Goal: Task Accomplishment & Management: Manage account settings

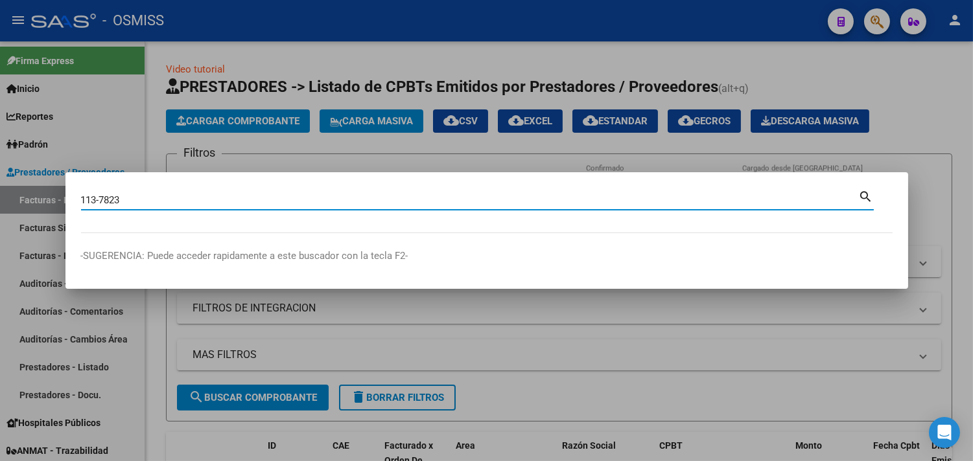
type input "113-7823"
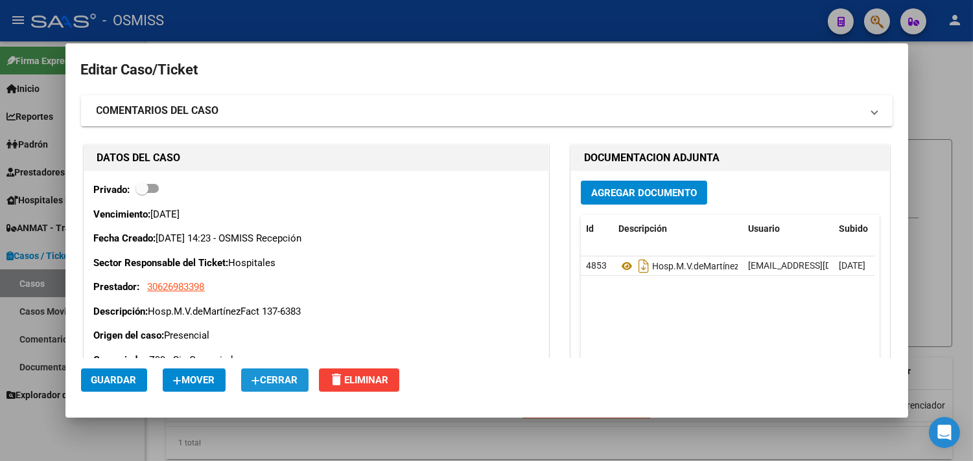
click at [290, 380] on span "Cerrar" at bounding box center [274, 381] width 47 height 12
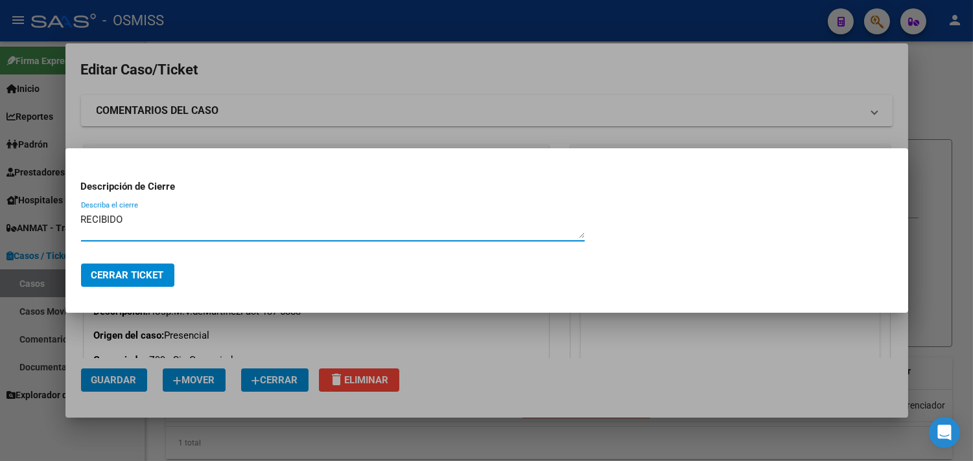
drag, startPoint x: 159, startPoint y: 218, endPoint x: 26, endPoint y: 215, distance: 132.9
click at [26, 215] on div "Editar Caso/Ticket COMENTARIOS DEL CASO Escriba su comentario aquí. Enviar come…" at bounding box center [486, 230] width 973 height 461
type textarea "RECIBIDO"
click at [133, 275] on span "Cerrar Ticket" at bounding box center [127, 276] width 73 height 12
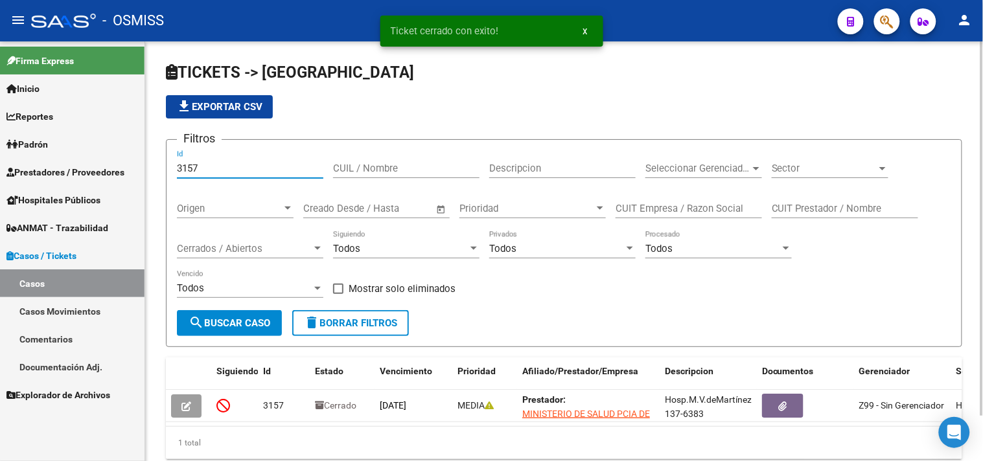
drag, startPoint x: 214, startPoint y: 167, endPoint x: 165, endPoint y: 157, distance: 50.2
click at [166, 157] on form "Filtros 3157 Id CUIL / Nombre Descripcion Seleccionar Gerenciador Seleccionar G…" at bounding box center [564, 243] width 796 height 208
click at [251, 240] on div "Cerrados / Abiertos Cerrados / Abiertos" at bounding box center [250, 245] width 146 height 28
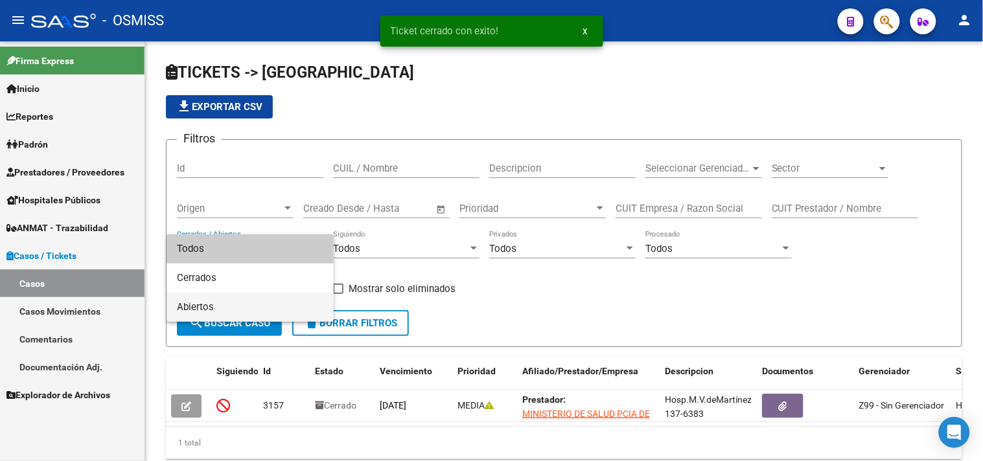
click at [211, 302] on span "Abiertos" at bounding box center [250, 307] width 146 height 29
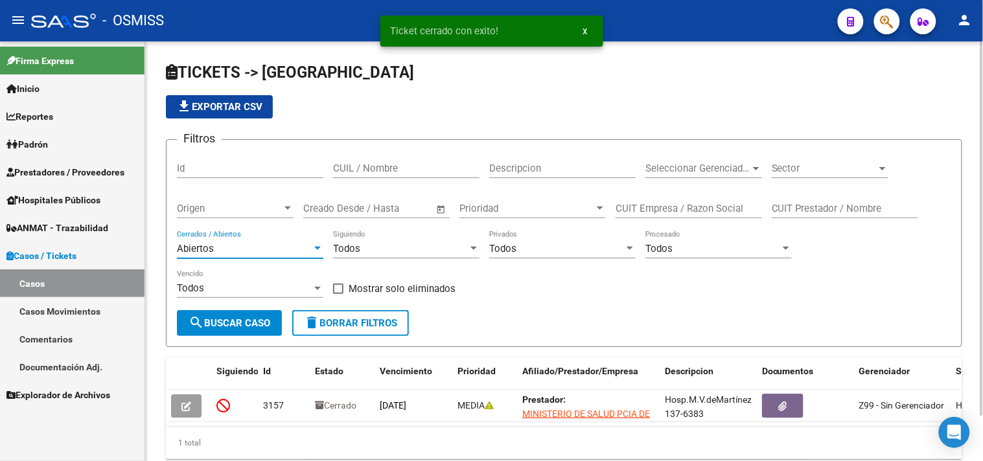
click at [814, 179] on div "Sector Sector" at bounding box center [830, 170] width 117 height 40
click at [801, 172] on span "Sector" at bounding box center [824, 169] width 105 height 12
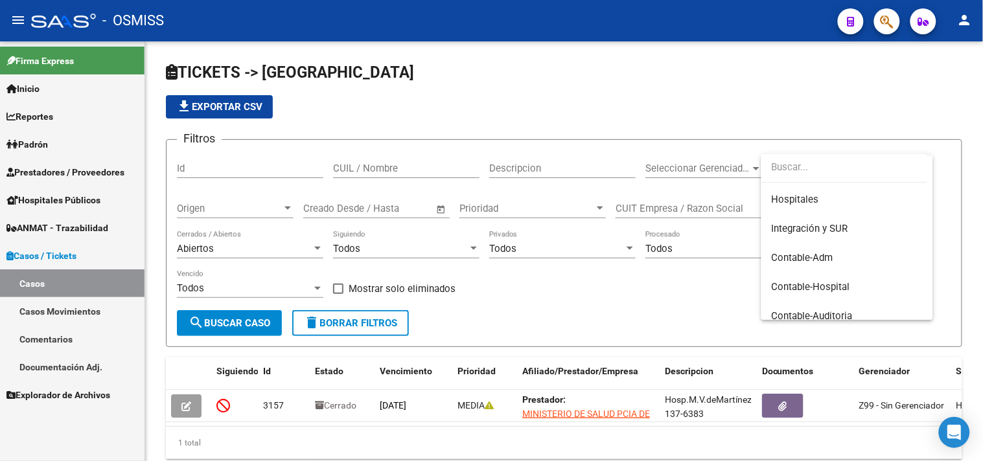
scroll to position [72, 0]
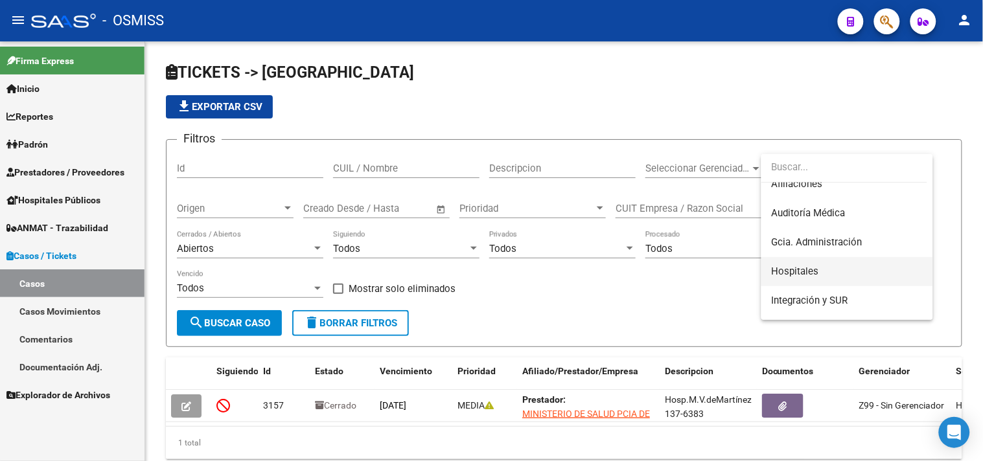
click at [816, 270] on span "Hospitales" at bounding box center [795, 272] width 47 height 12
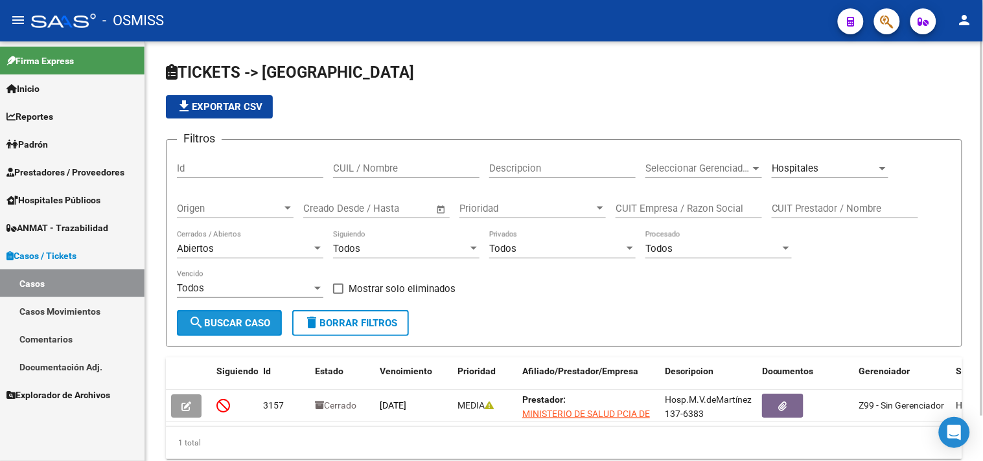
click at [251, 319] on span "search Buscar Caso" at bounding box center [230, 323] width 82 height 12
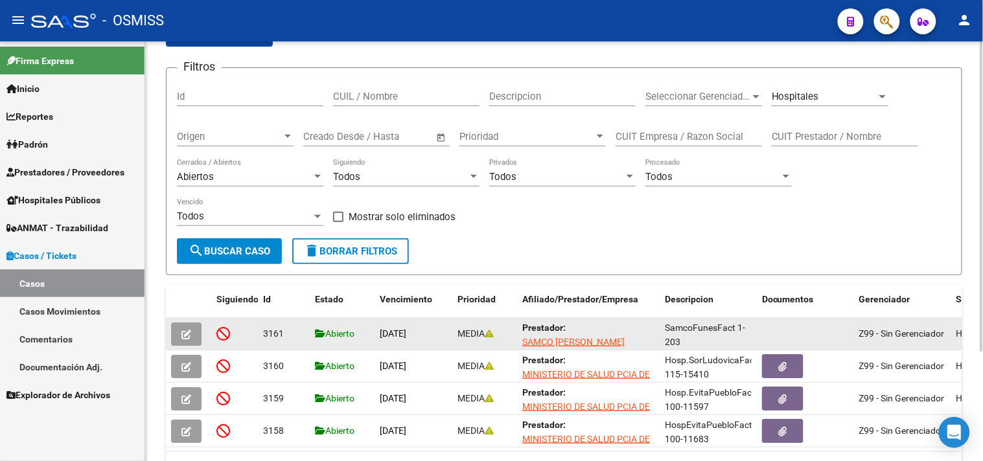
click at [183, 330] on icon "button" at bounding box center [186, 335] width 10 height 10
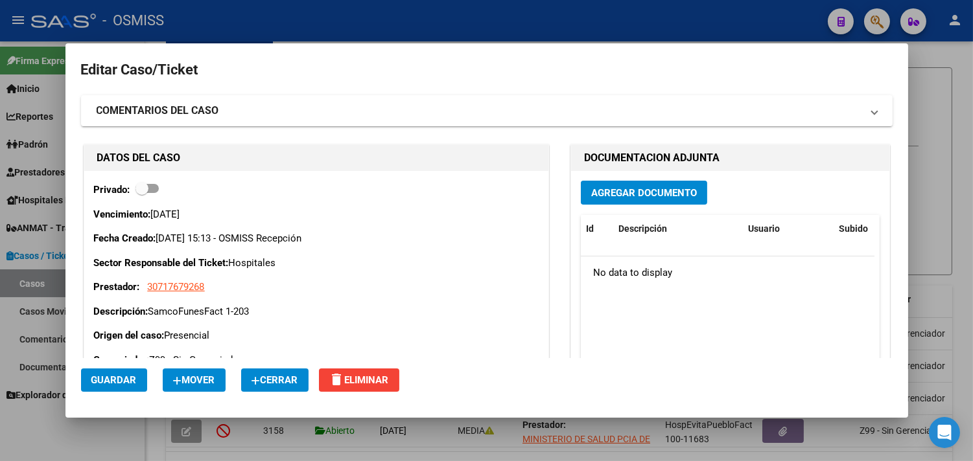
click at [266, 396] on mat-dialog-actions "Guardar Mover Cerrar delete Eliminar" at bounding box center [486, 380] width 811 height 44
click at [273, 378] on span "Cerrar" at bounding box center [274, 381] width 47 height 12
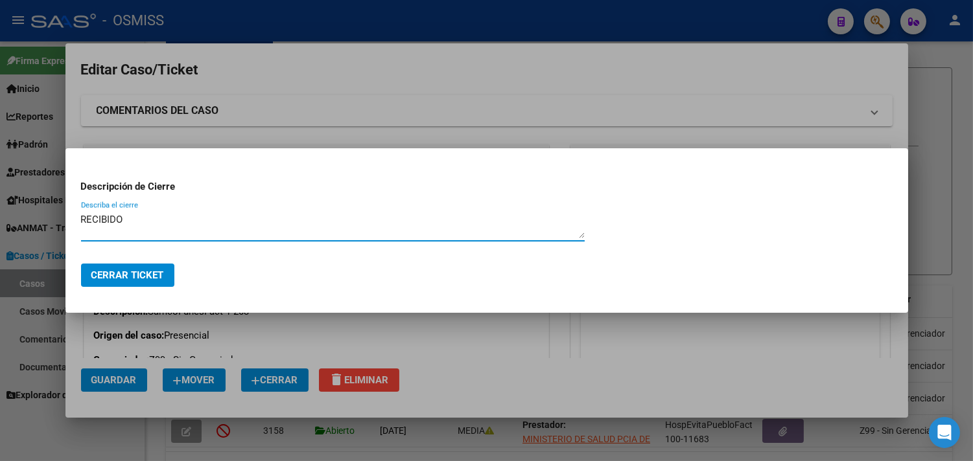
type textarea "RECIBIDO"
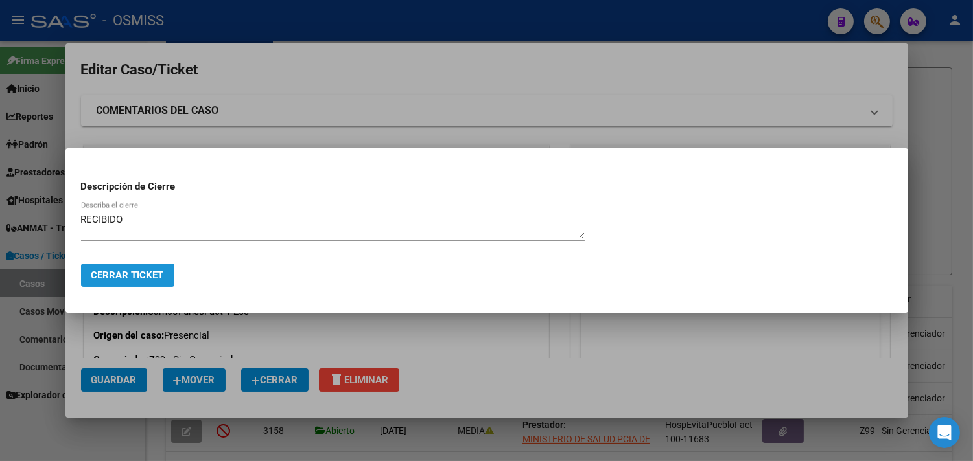
click at [139, 275] on span "Cerrar Ticket" at bounding box center [127, 276] width 73 height 12
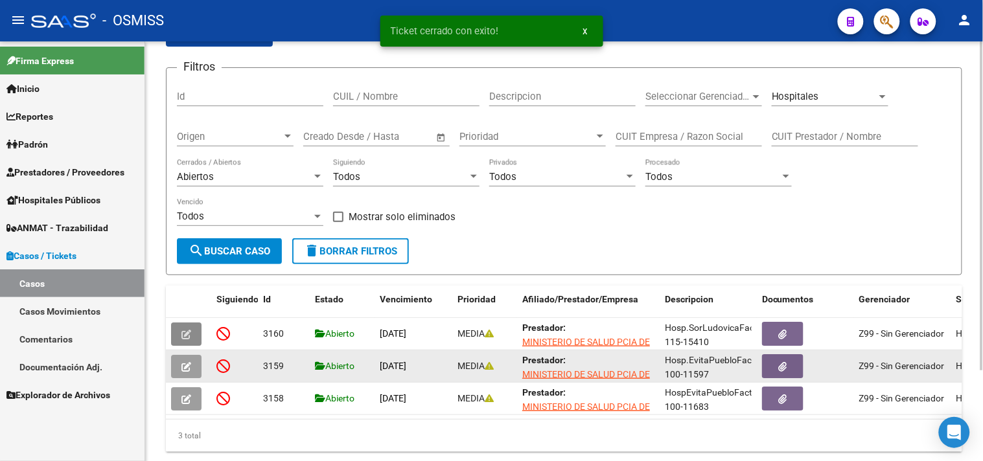
click at [188, 377] on button "button" at bounding box center [186, 366] width 30 height 23
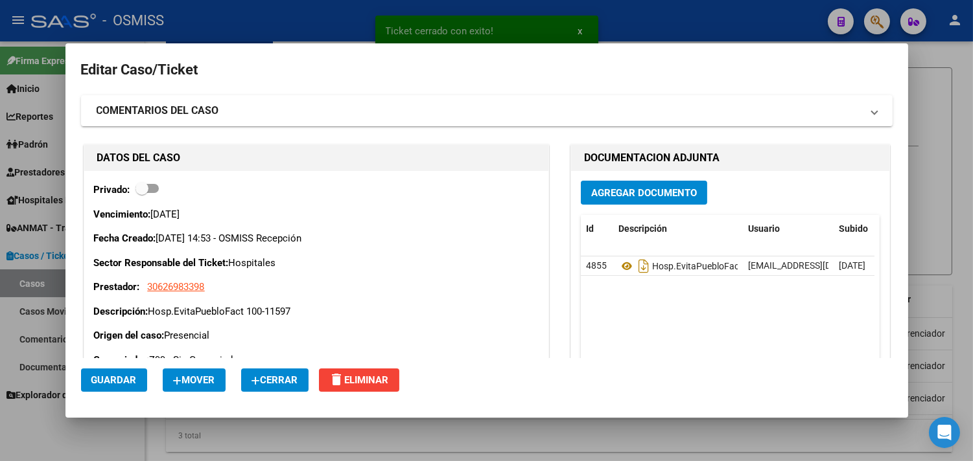
click at [263, 377] on span "Cerrar" at bounding box center [274, 381] width 47 height 12
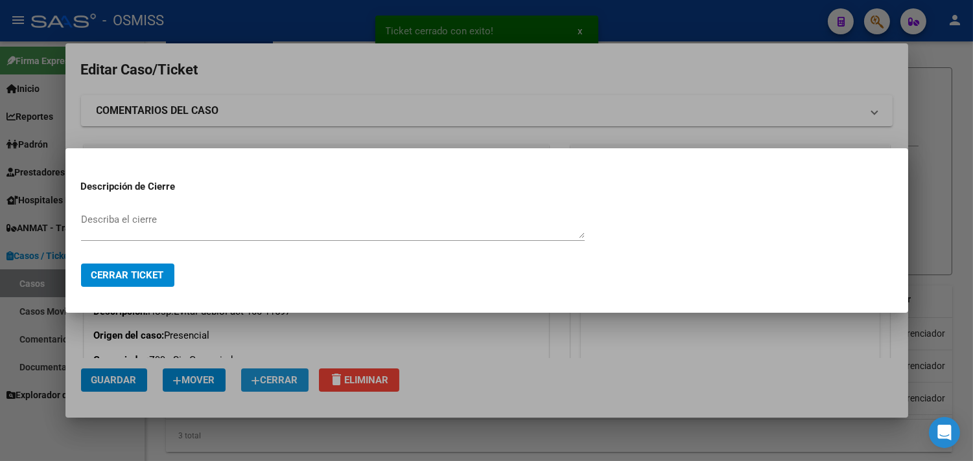
paste textarea "RECIBIDO"
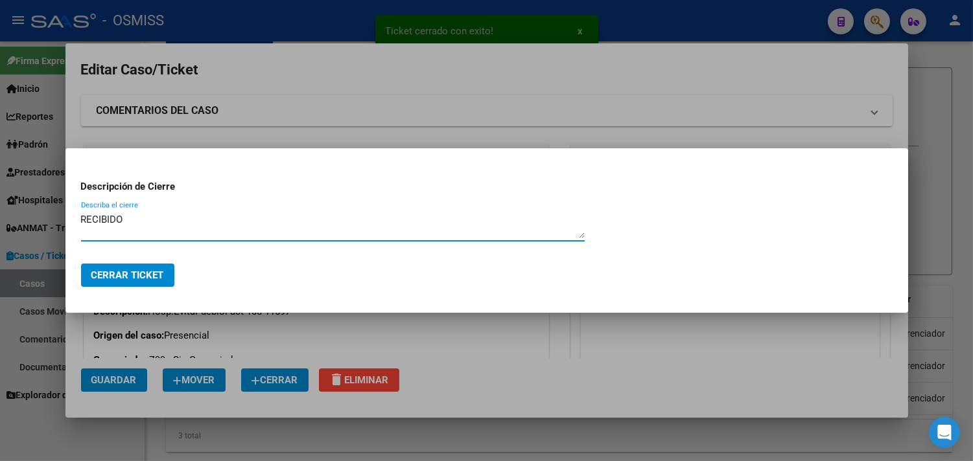
type textarea "RECIBIDO"
click at [137, 275] on span "Cerrar Ticket" at bounding box center [127, 276] width 73 height 12
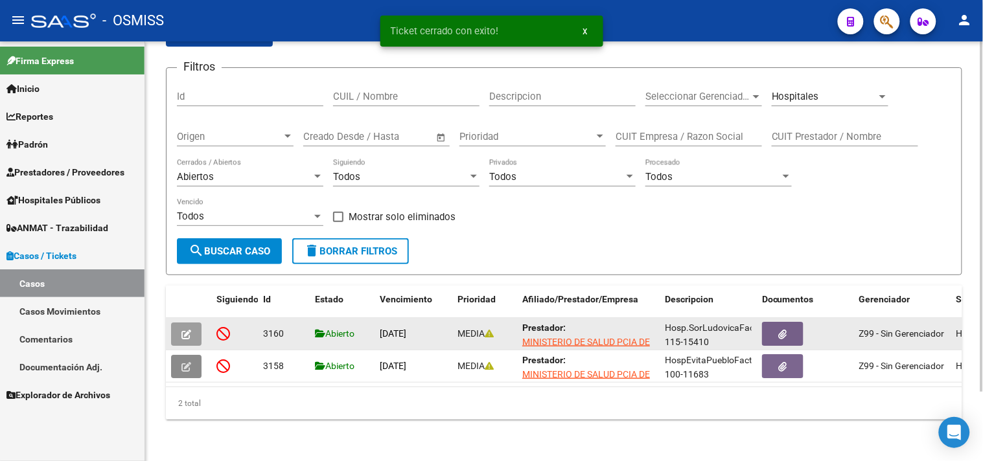
click at [185, 338] on icon "button" at bounding box center [186, 335] width 10 height 10
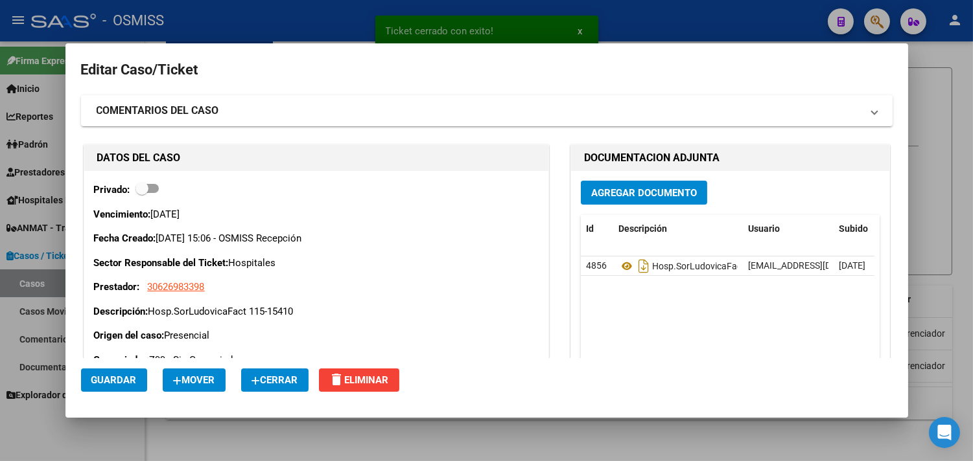
click at [260, 386] on icon "button" at bounding box center [255, 381] width 9 height 10
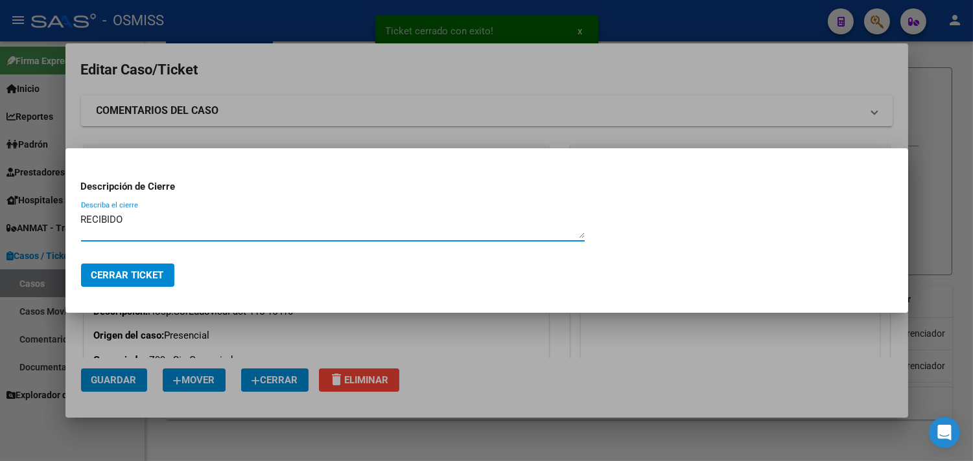
type textarea "RECIBIDO"
click at [139, 271] on span "Cerrar Ticket" at bounding box center [127, 276] width 73 height 12
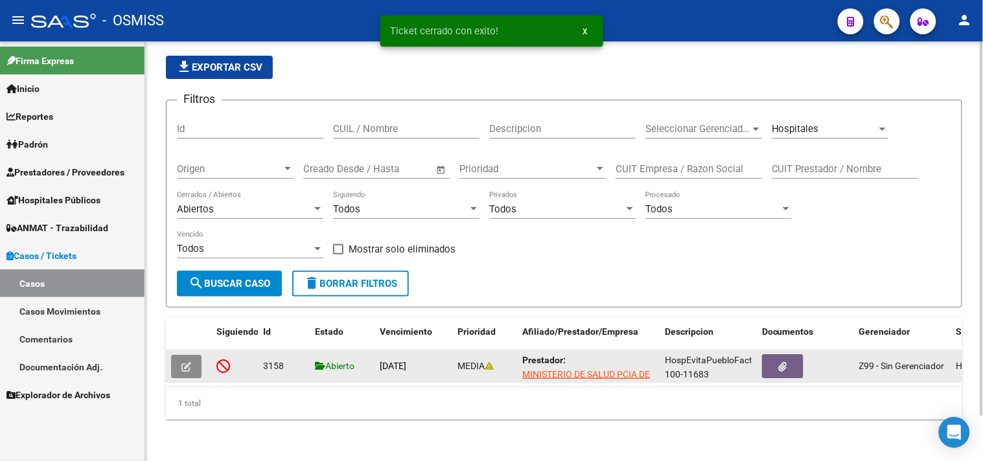
scroll to position [51, 0]
click at [192, 358] on button "button" at bounding box center [186, 366] width 30 height 23
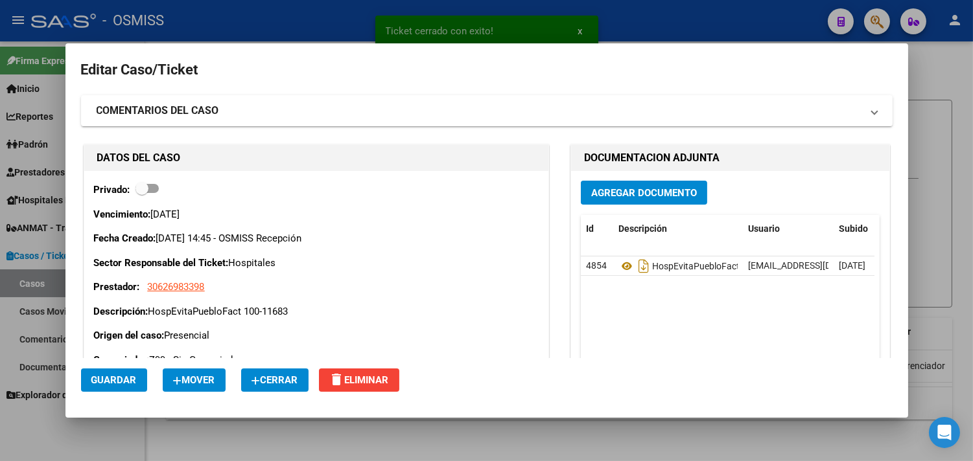
click at [270, 372] on button "Cerrar" at bounding box center [274, 380] width 67 height 23
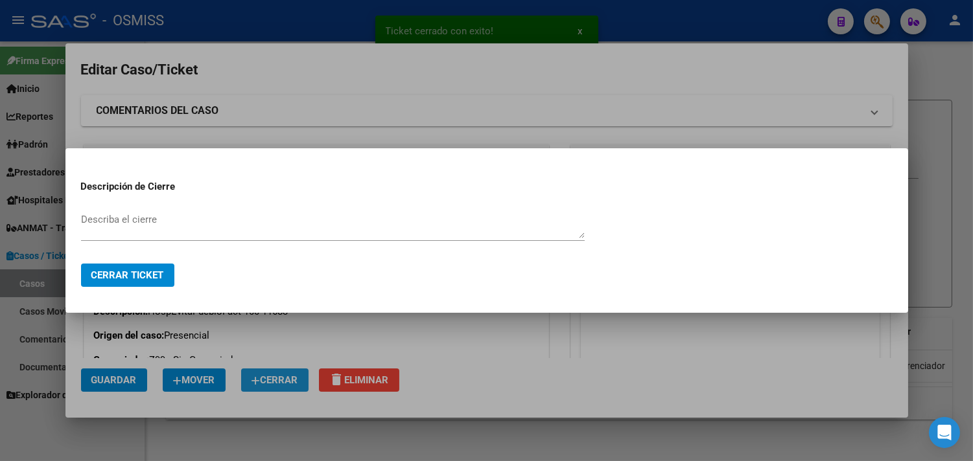
paste textarea "RECIBIDO"
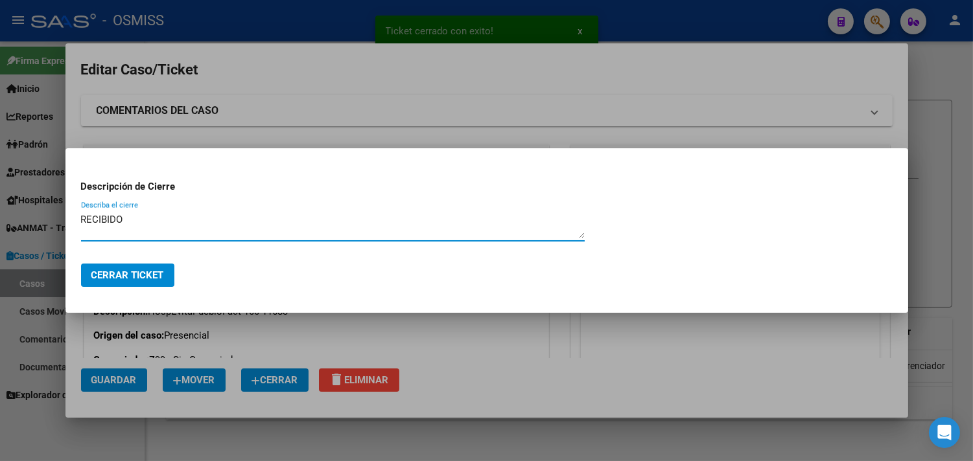
type textarea "RECIBIDO"
click at [157, 276] on span "Cerrar Ticket" at bounding box center [127, 276] width 73 height 12
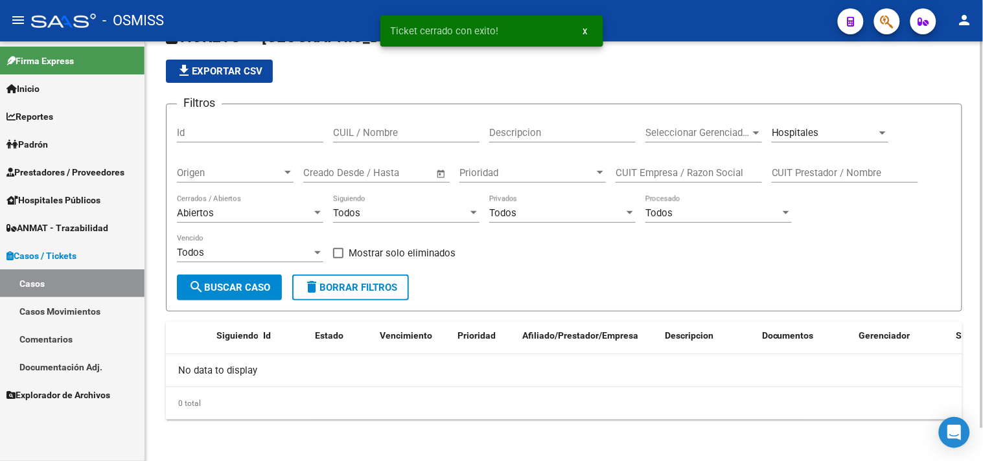
scroll to position [0, 0]
